Goal: Task Accomplishment & Management: Complete application form

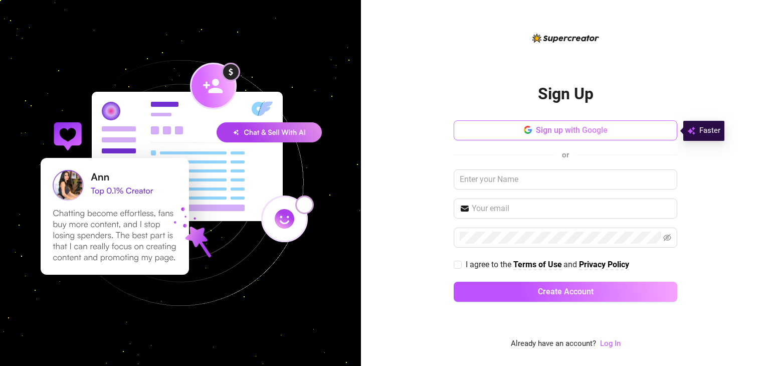
click at [563, 130] on span "Sign up with Google" at bounding box center [572, 130] width 72 height 10
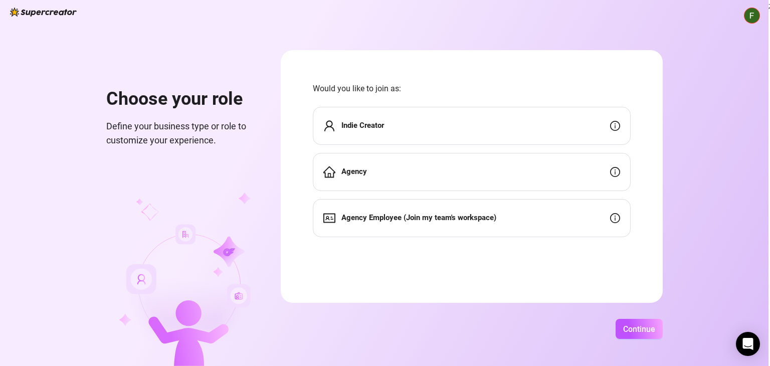
click at [403, 126] on div "Indie Creator" at bounding box center [472, 126] width 318 height 38
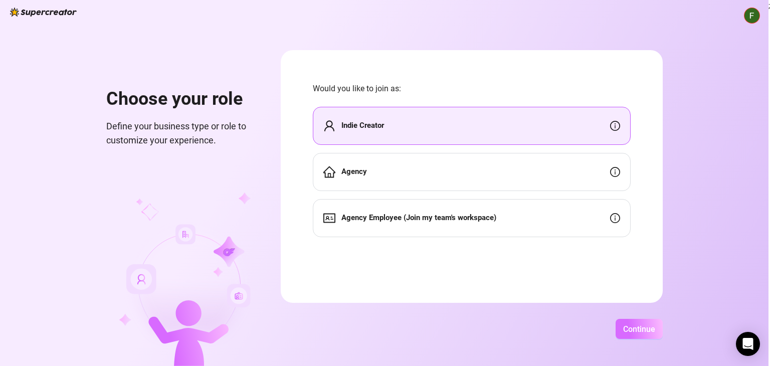
click at [627, 327] on span "Continue" at bounding box center [639, 329] width 32 height 10
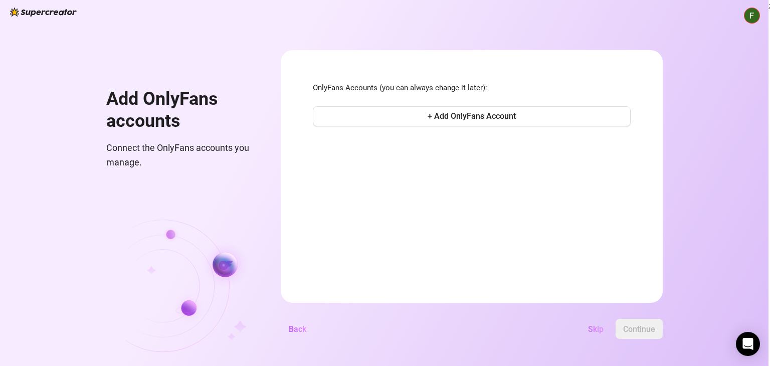
click at [591, 327] on span "Skip" at bounding box center [596, 329] width 16 height 10
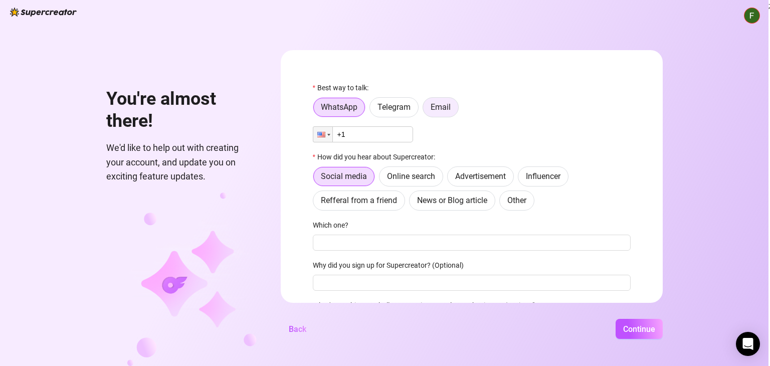
click at [444, 103] on span "Email" at bounding box center [440, 107] width 20 height 10
click at [425, 110] on input "Email" at bounding box center [425, 110] width 0 height 0
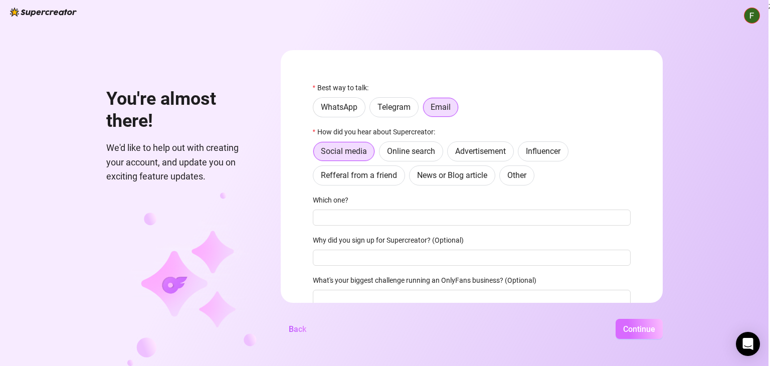
click at [626, 327] on span "Continue" at bounding box center [639, 329] width 32 height 10
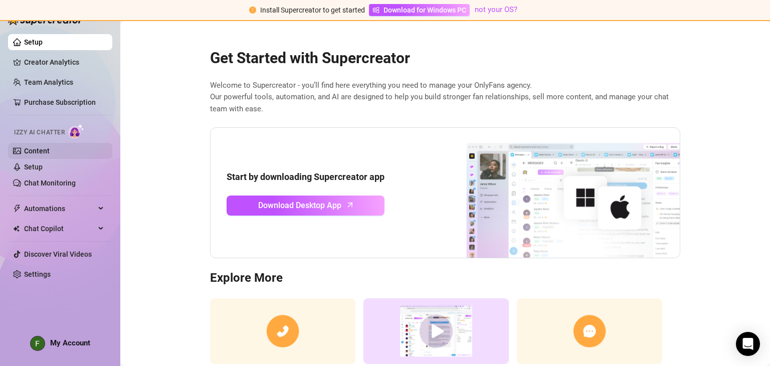
click at [35, 152] on link "Content" at bounding box center [37, 151] width 26 height 8
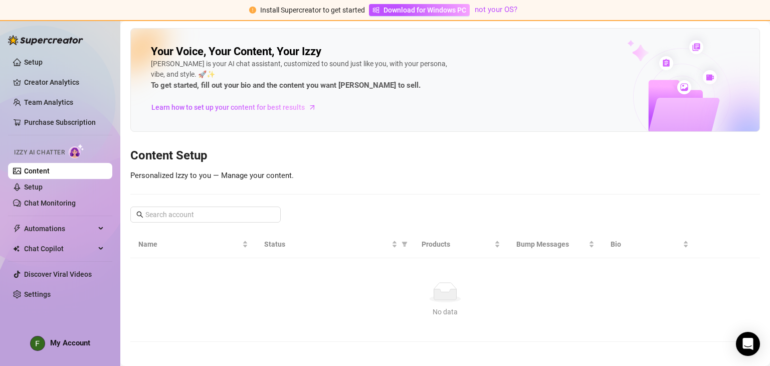
scroll to position [5, 0]
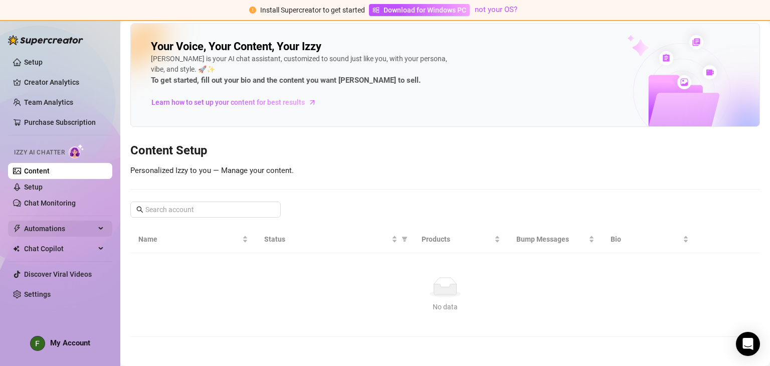
click at [93, 230] on span "Automations" at bounding box center [59, 229] width 71 height 16
